Goal: Find contact information: Obtain details needed to contact an individual or organization

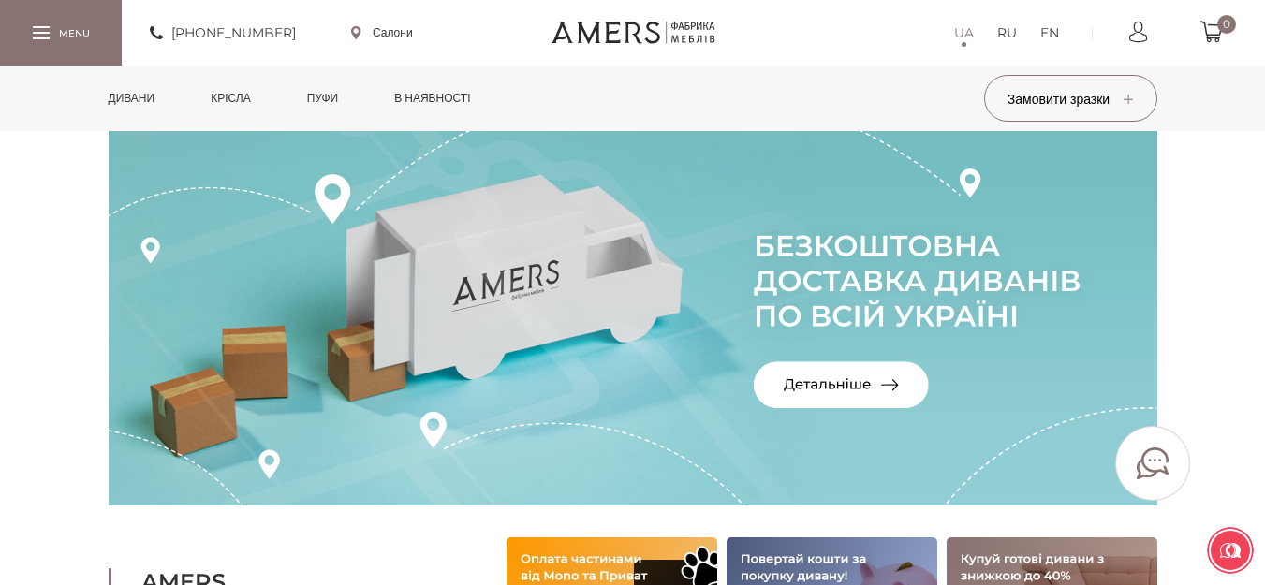
click at [35, 17] on div at bounding box center [61, 32] width 122 height 65
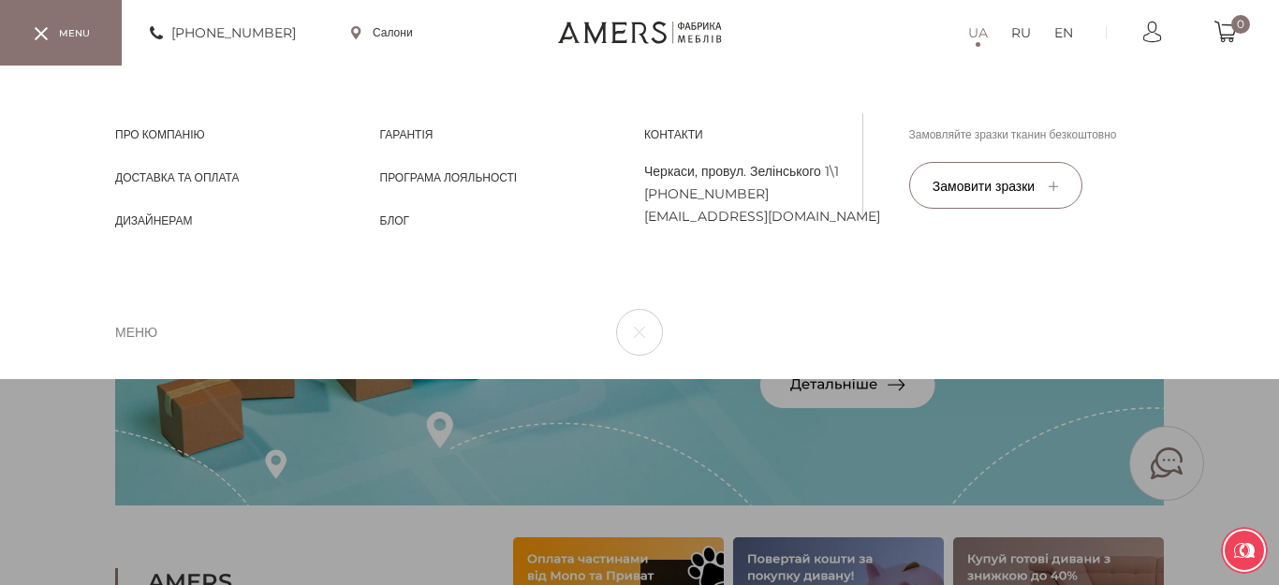
click at [37, 31] on div at bounding box center [41, 32] width 17 height 13
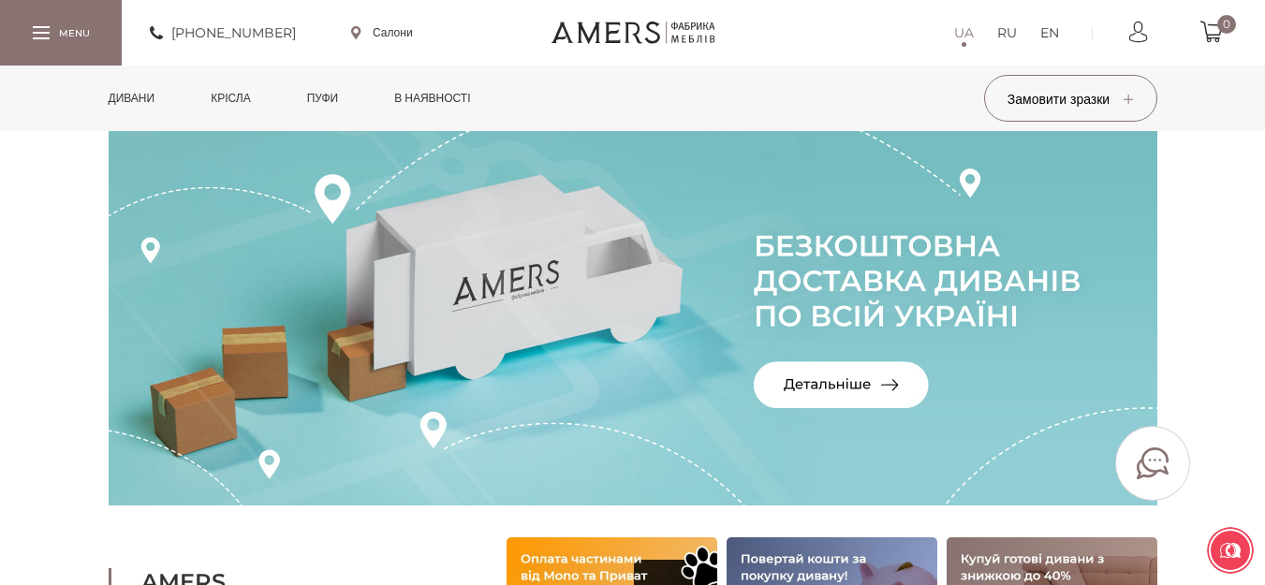
click at [144, 97] on link "Дивани" at bounding box center [132, 99] width 75 height 66
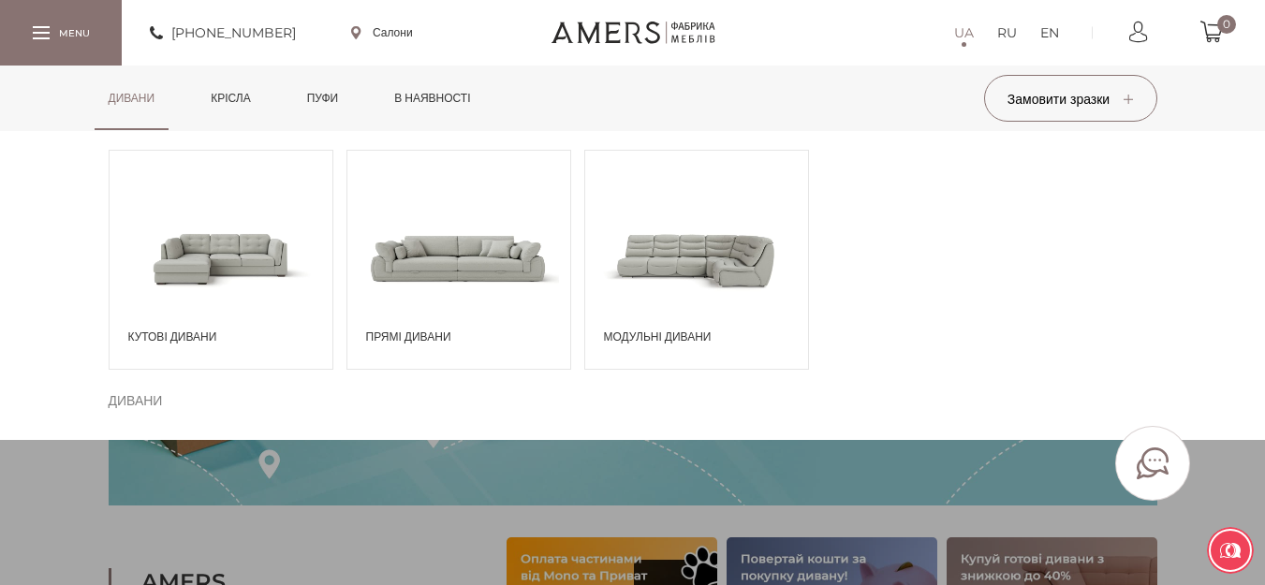
click at [205, 284] on span at bounding box center [221, 258] width 223 height 130
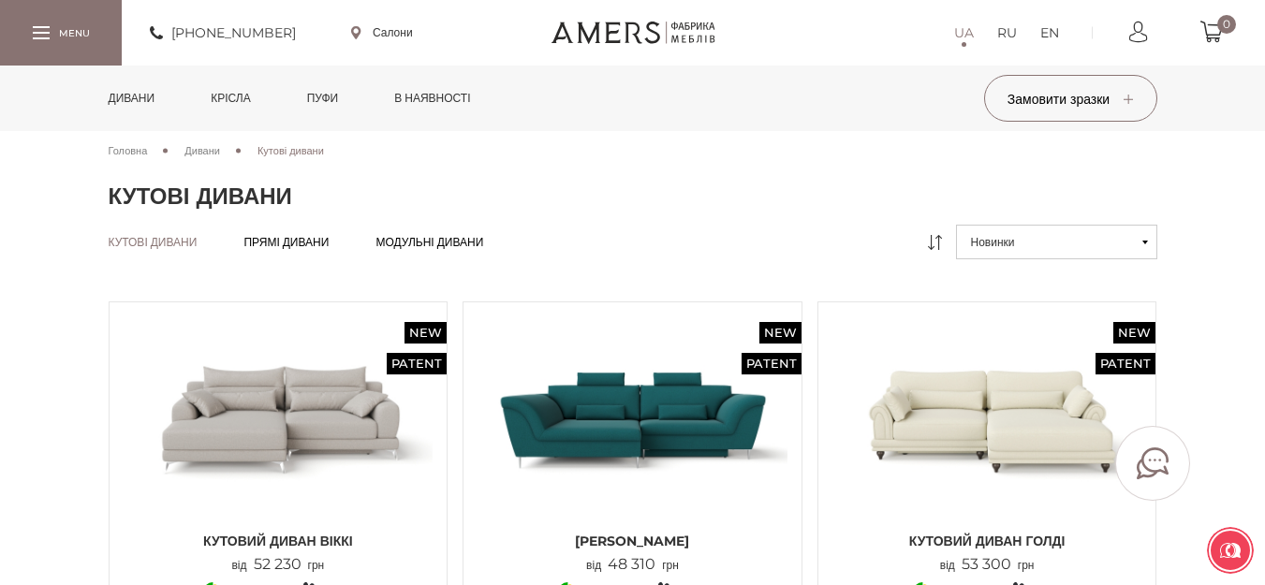
click at [347, 94] on link "Пуфи" at bounding box center [323, 99] width 60 height 66
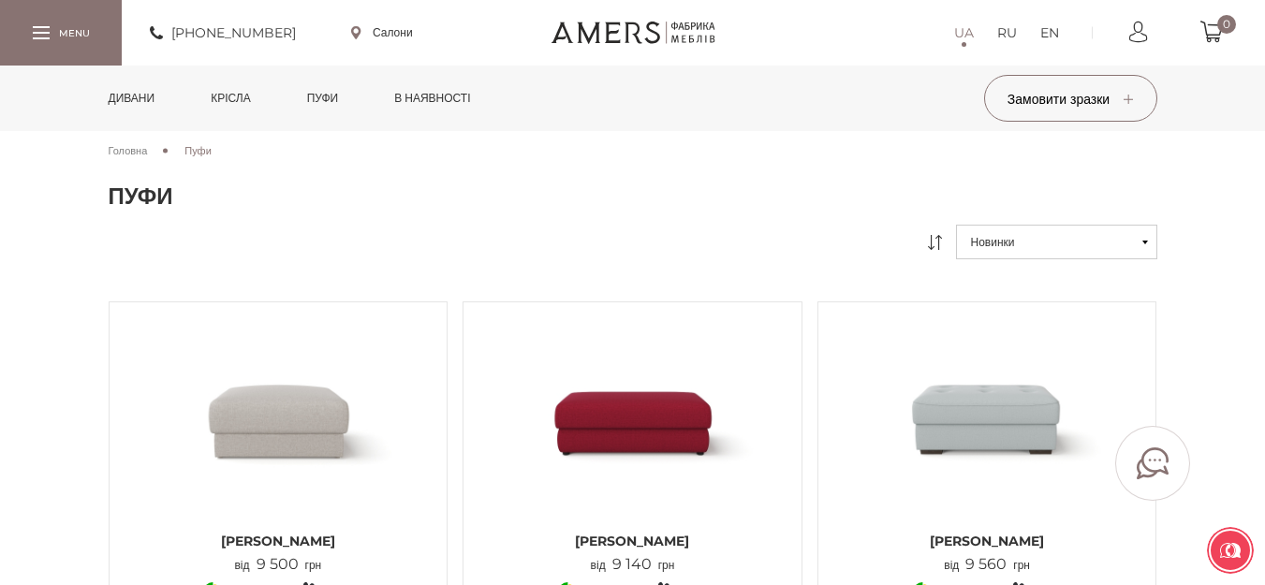
click at [75, 28] on div at bounding box center [61, 32] width 122 height 65
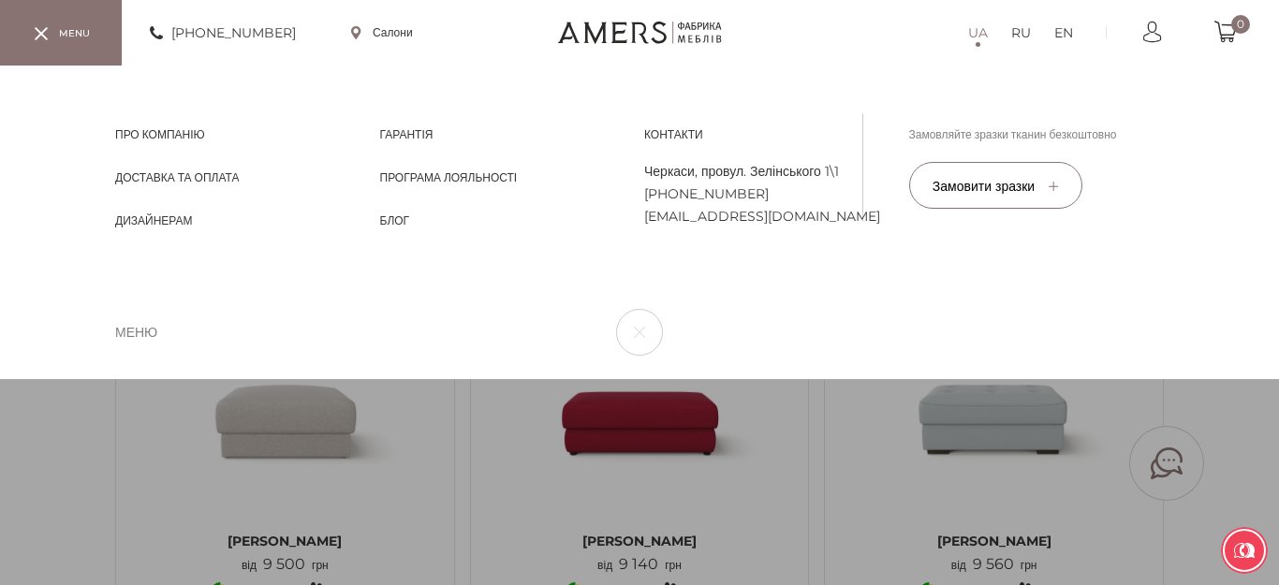
click at [691, 143] on span "Контакти" at bounding box center [673, 151] width 59 height 17
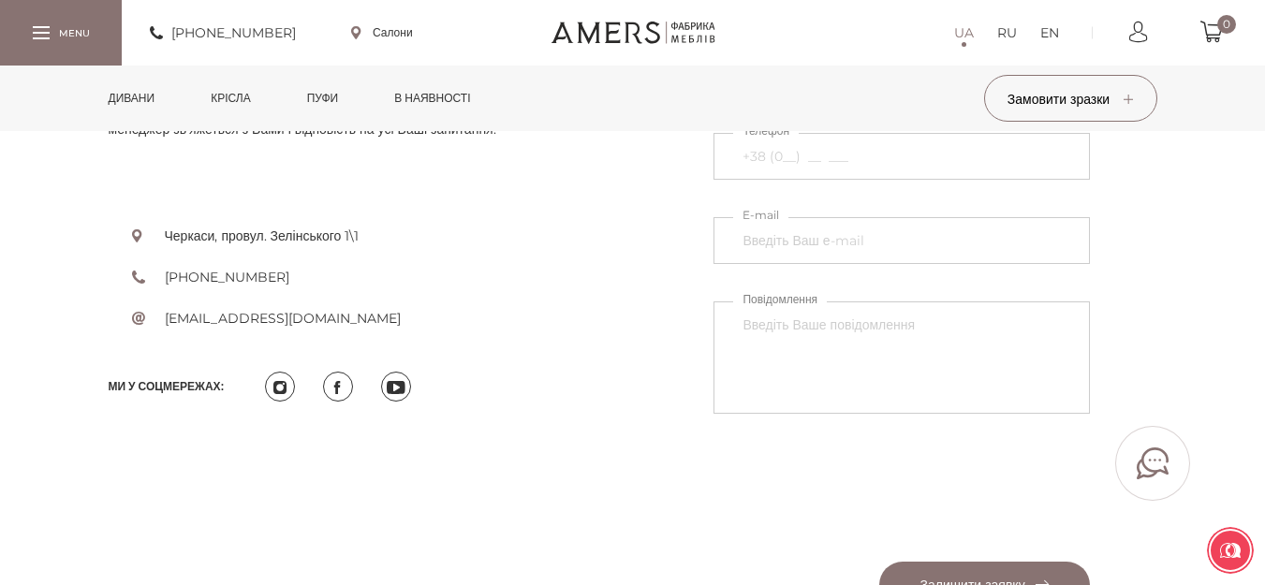
scroll to position [749, 0]
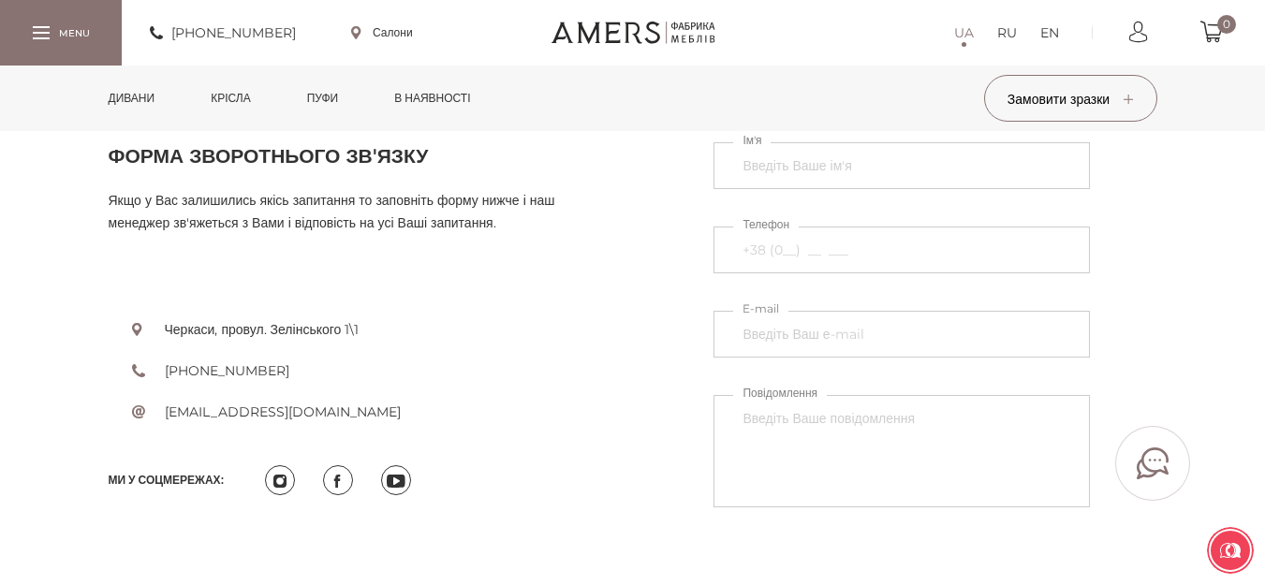
click at [286, 370] on li "[PHONE_NUMBER]" at bounding box center [375, 371] width 487 height 22
drag, startPoint x: 285, startPoint y: 370, endPoint x: 145, endPoint y: 365, distance: 139.6
click at [146, 366] on li "[PHONE_NUMBER]" at bounding box center [375, 371] width 487 height 22
click at [412, 405] on li "[EMAIL_ADDRESS][DOMAIN_NAME]" at bounding box center [375, 412] width 487 height 22
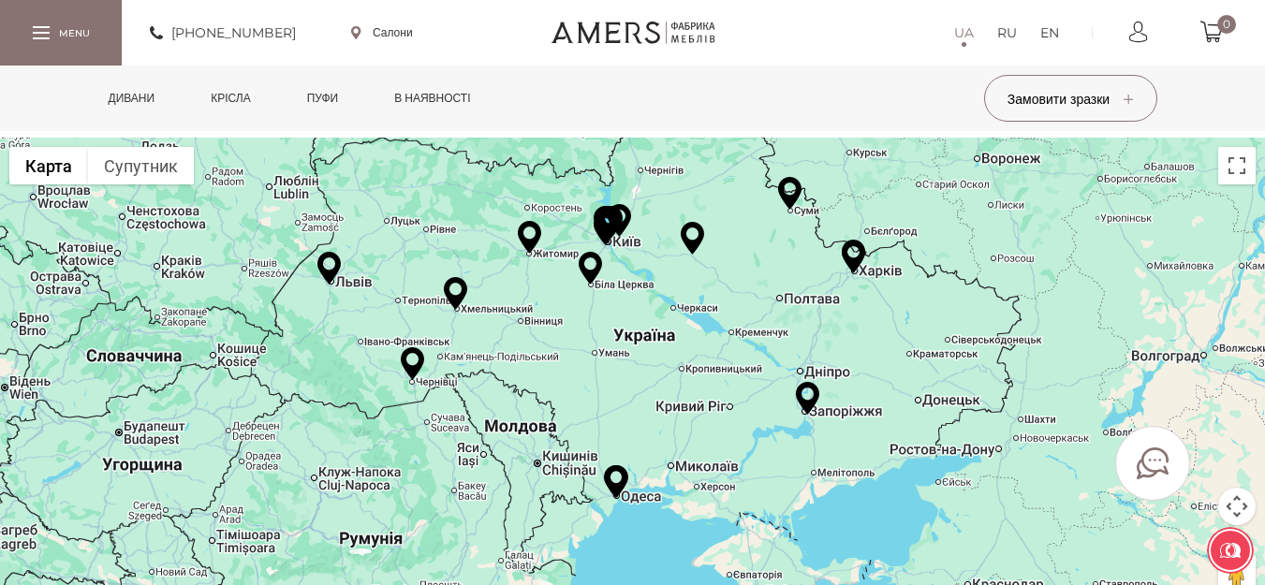
scroll to position [0, 0]
